Goal: Information Seeking & Learning: Learn about a topic

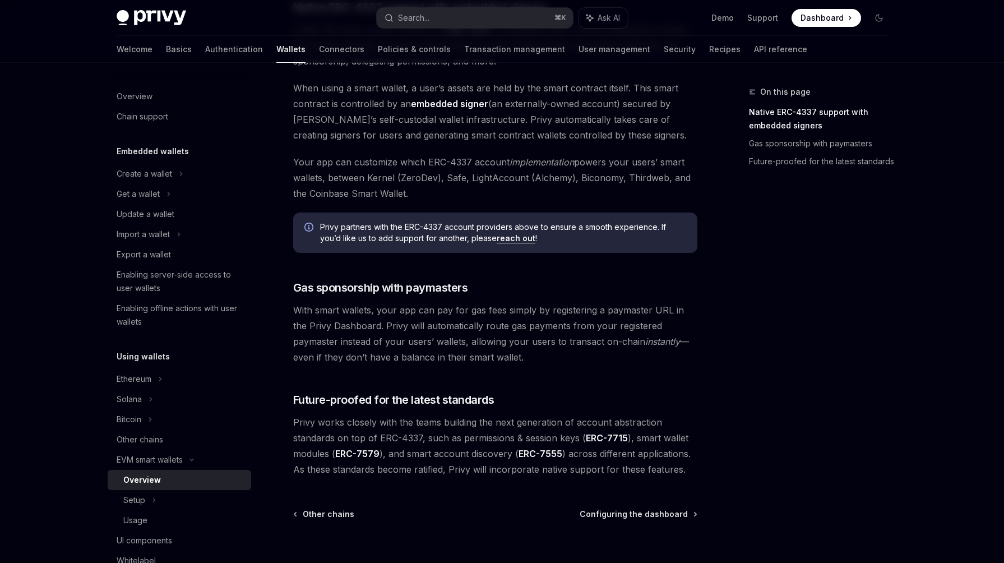
scroll to position [691, 0]
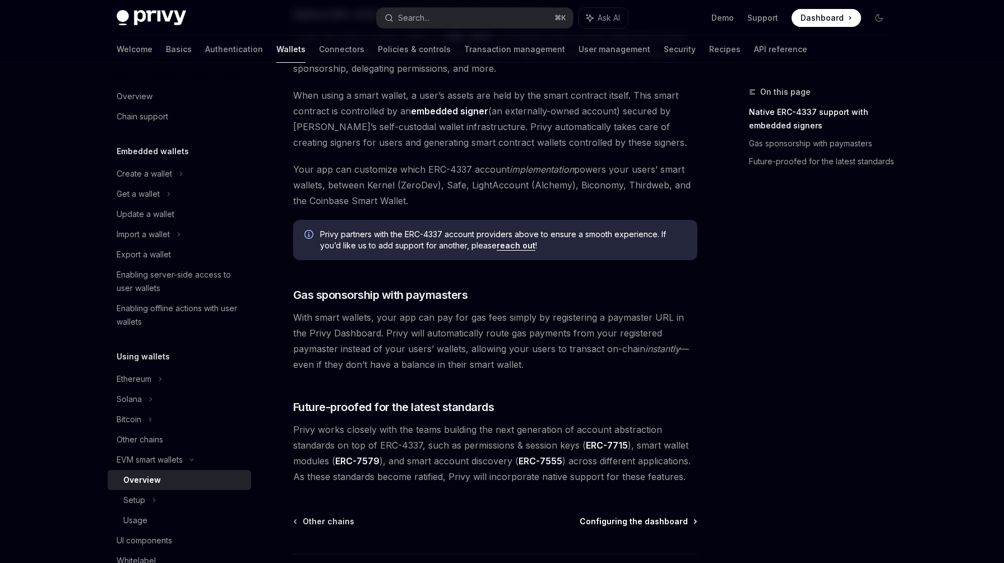
click at [629, 524] on span "Configuring the dashboard" at bounding box center [633, 521] width 108 height 11
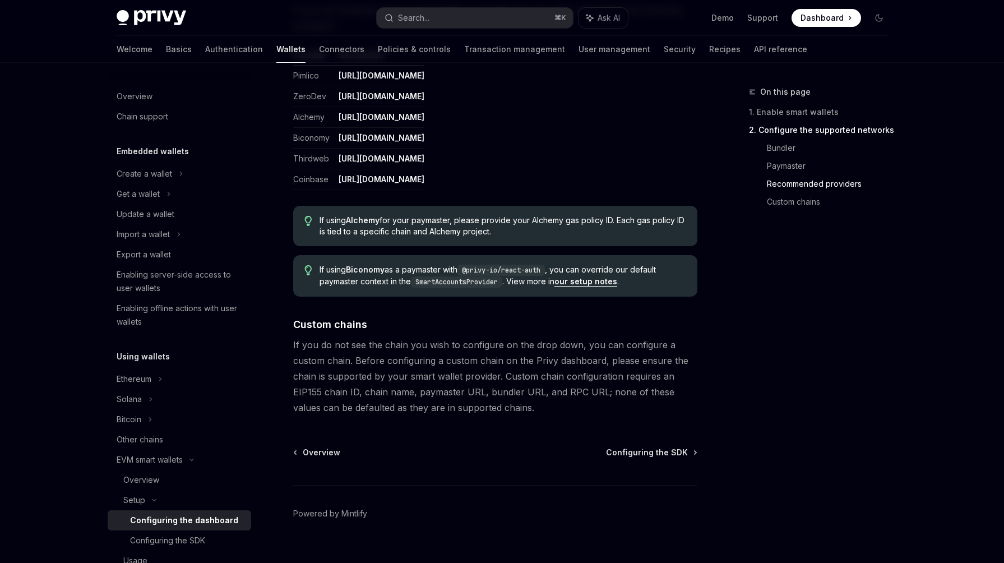
scroll to position [1432, 0]
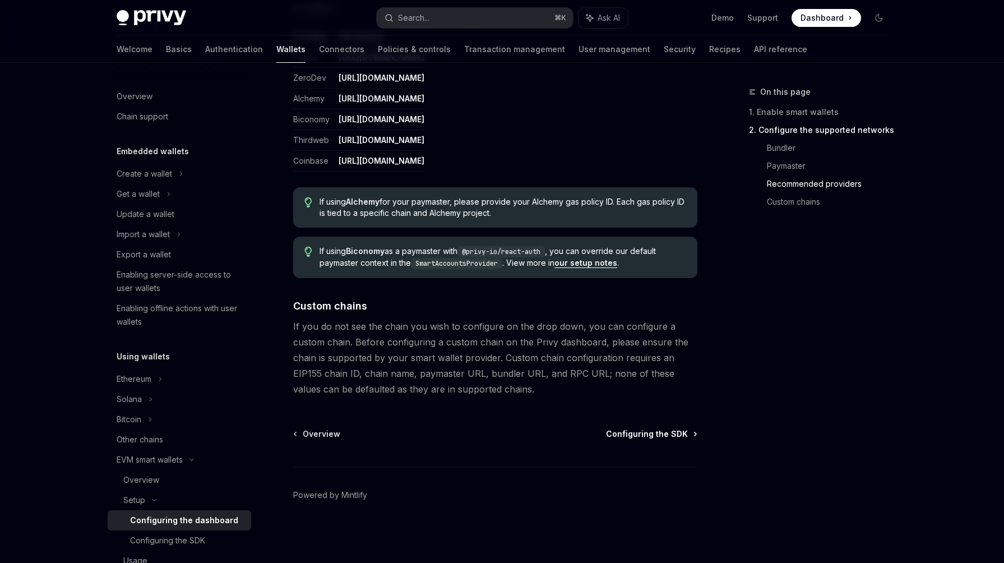
click at [679, 432] on span "Configuring the SDK" at bounding box center [647, 433] width 82 height 11
type textarea "*"
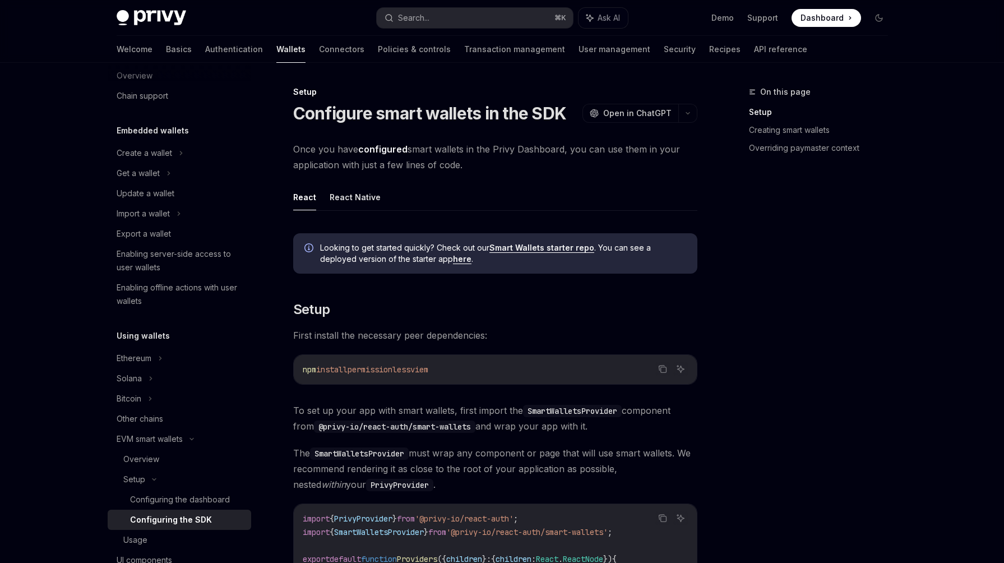
scroll to position [26, 0]
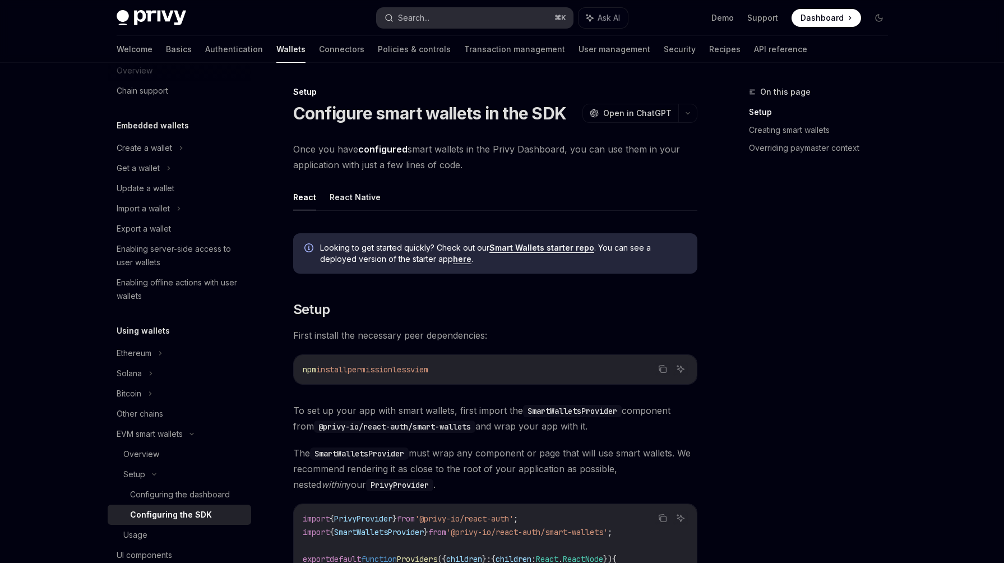
click at [440, 21] on button "Search... ⌘ K" at bounding box center [475, 18] width 196 height 20
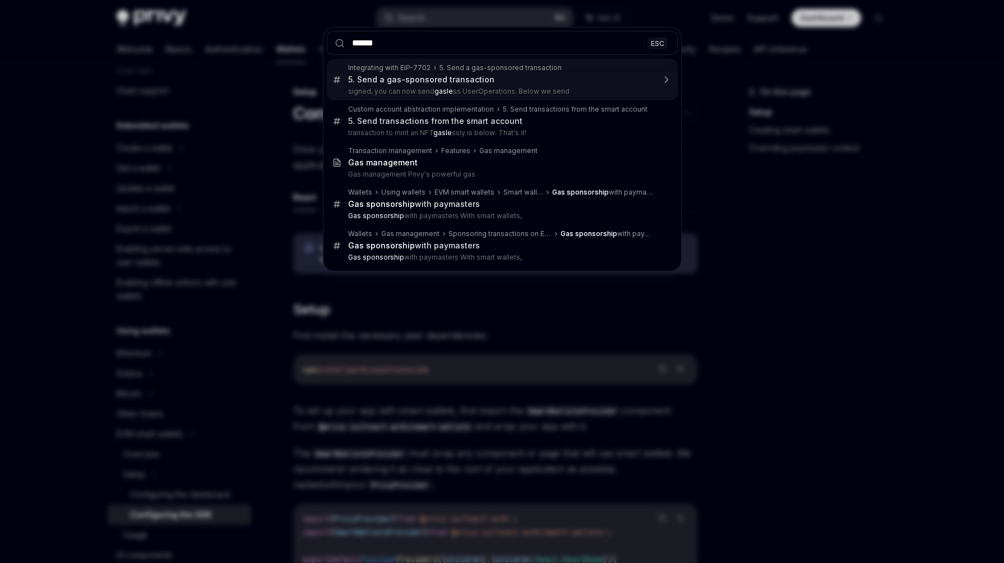
type input "*******"
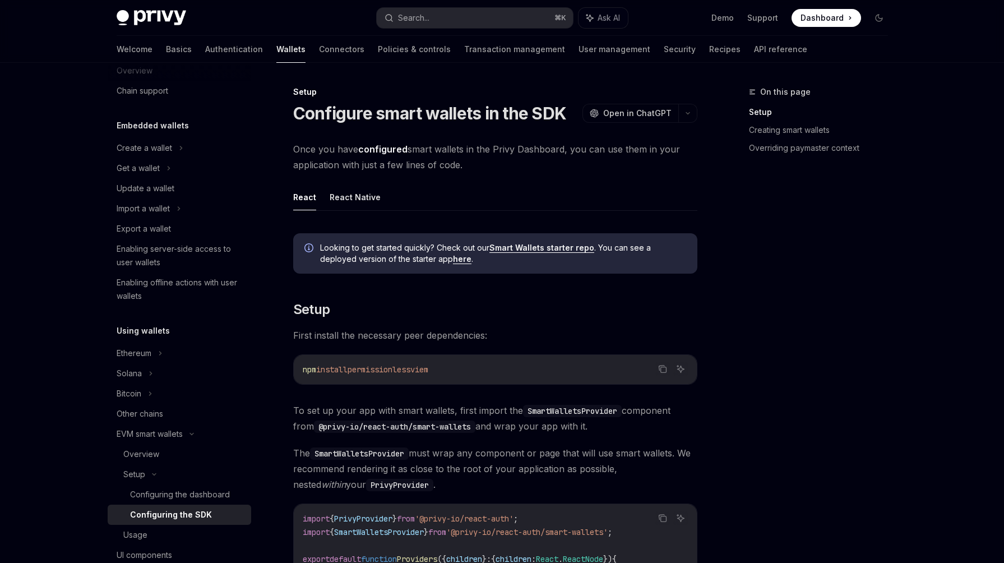
type textarea "*"
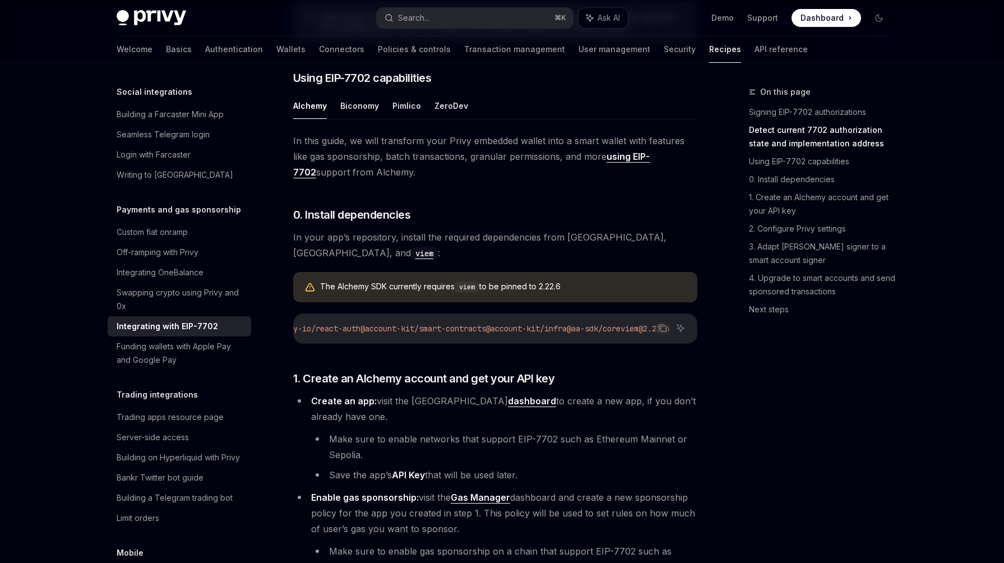
scroll to position [0, 99]
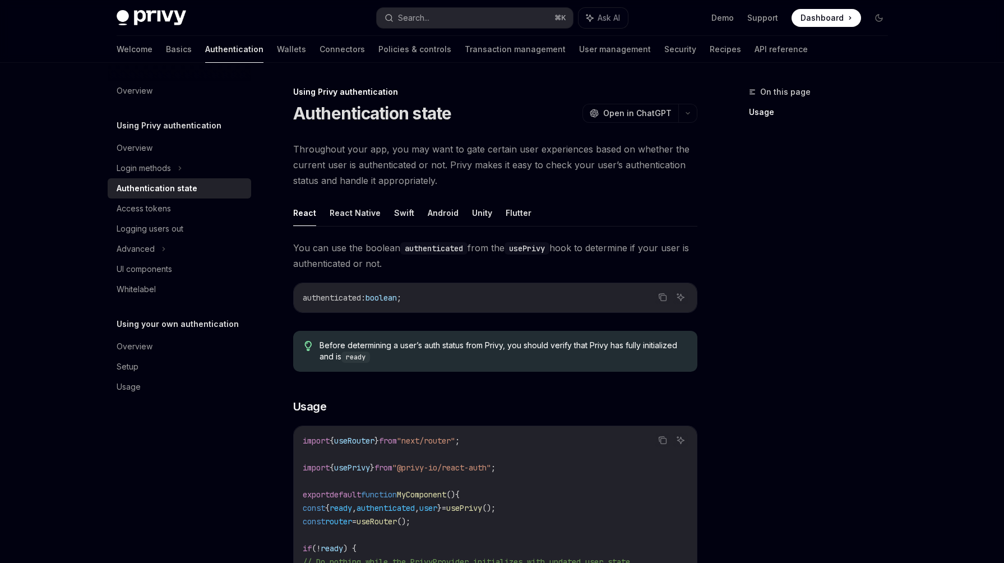
scroll to position [96, 0]
